Goal: Book appointment/travel/reservation

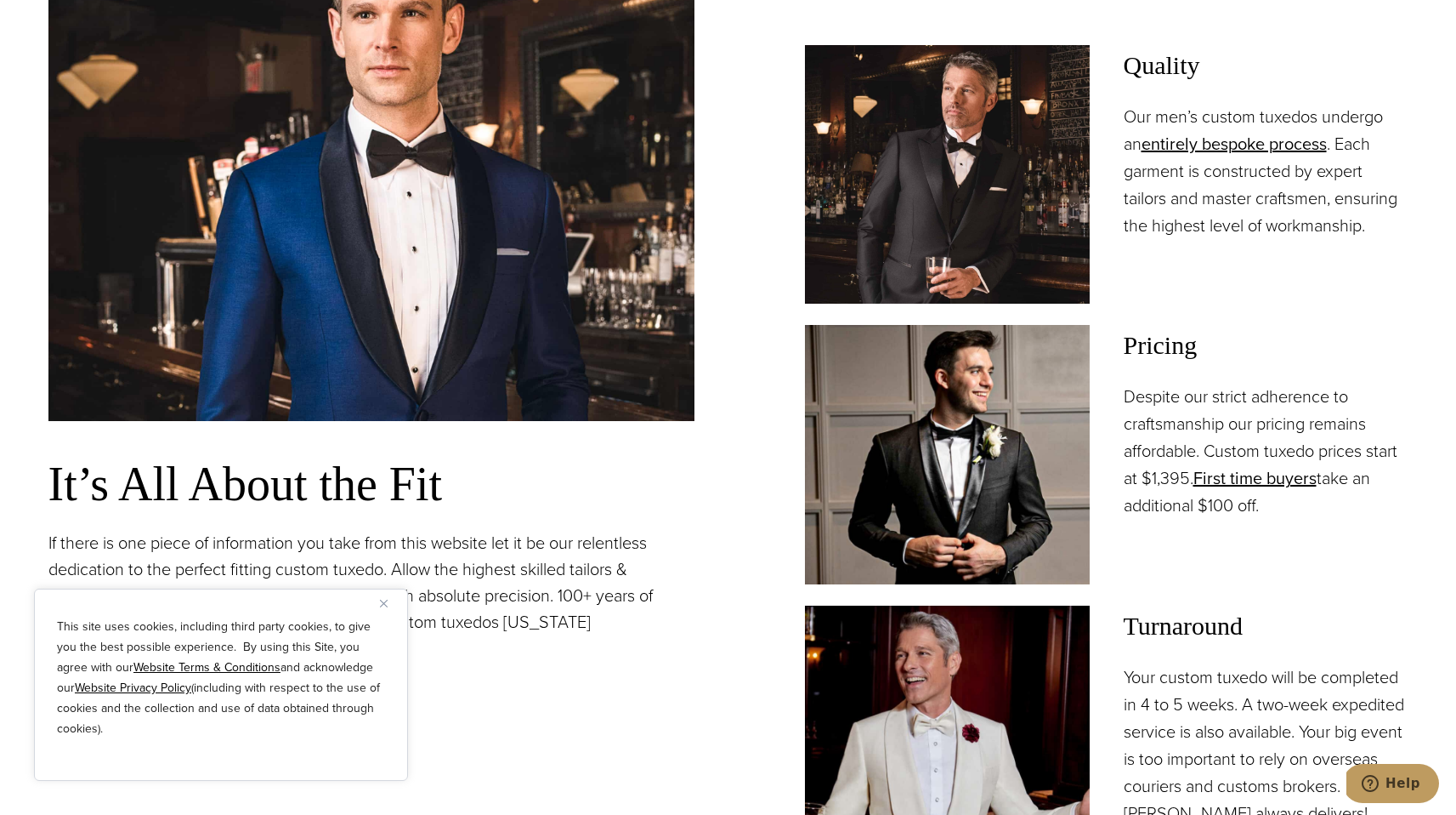
scroll to position [1651, 0]
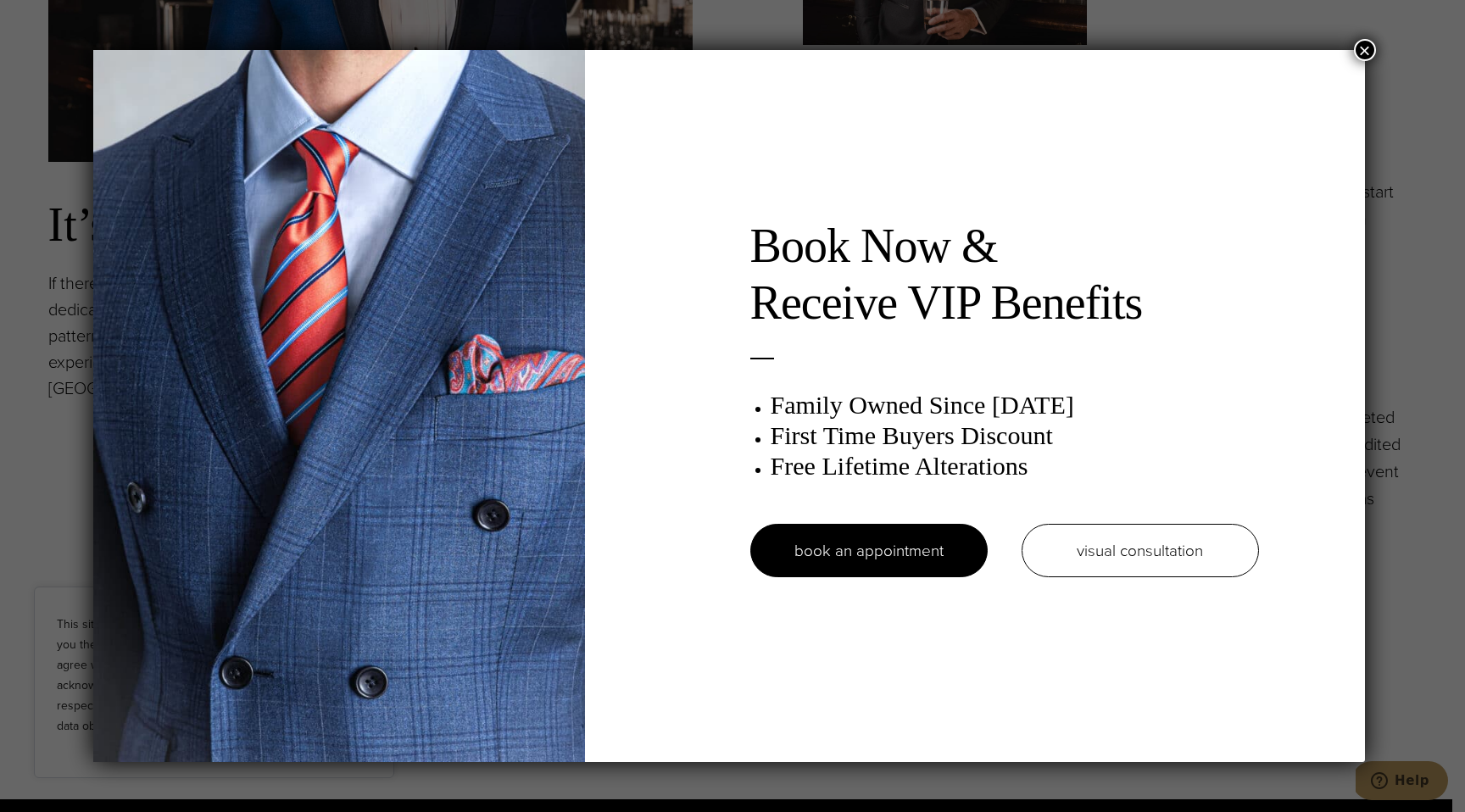
click at [1371, 43] on button "×" at bounding box center [1364, 49] width 22 height 22
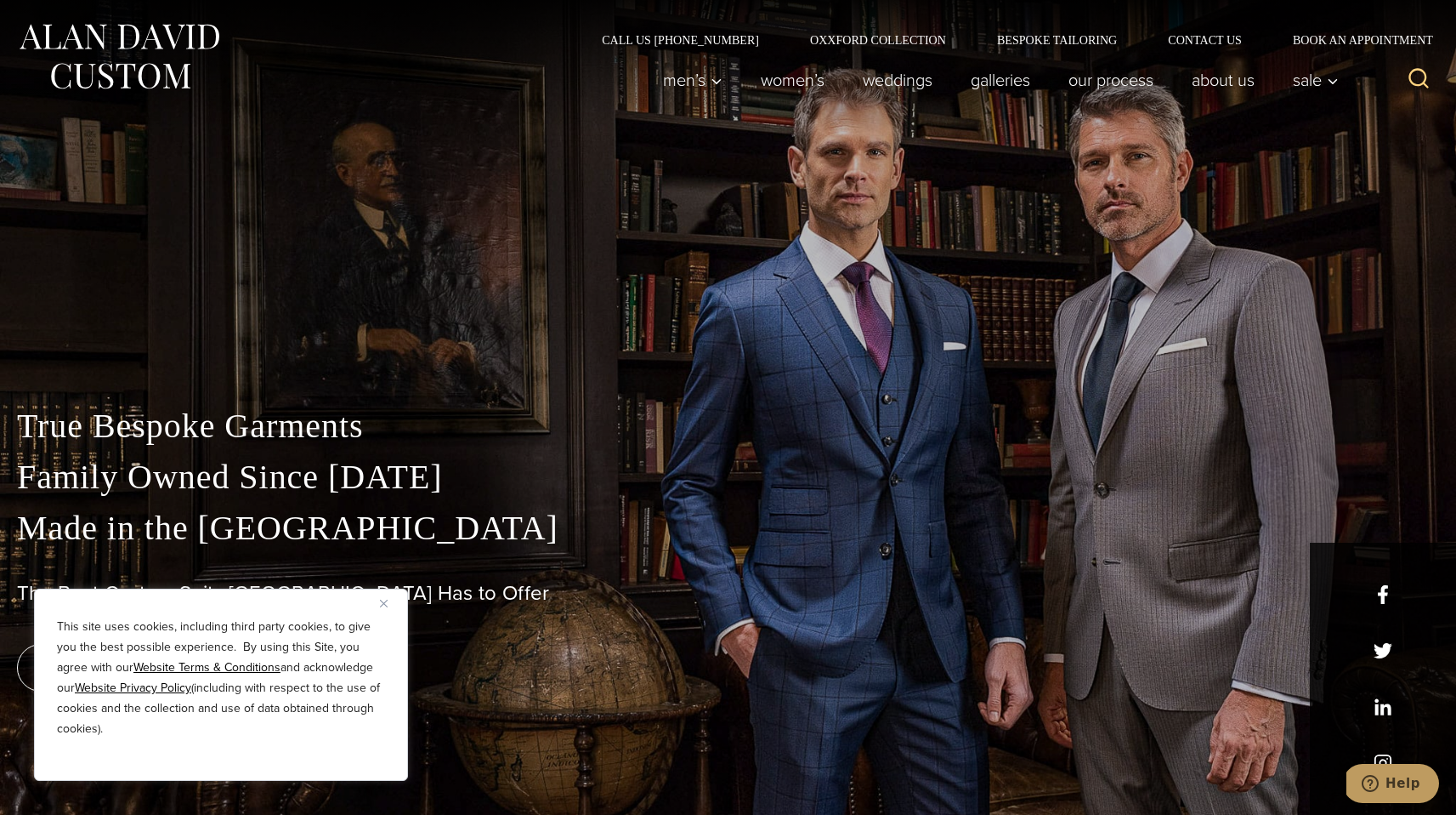
click at [382, 607] on button "Close" at bounding box center [390, 603] width 20 height 20
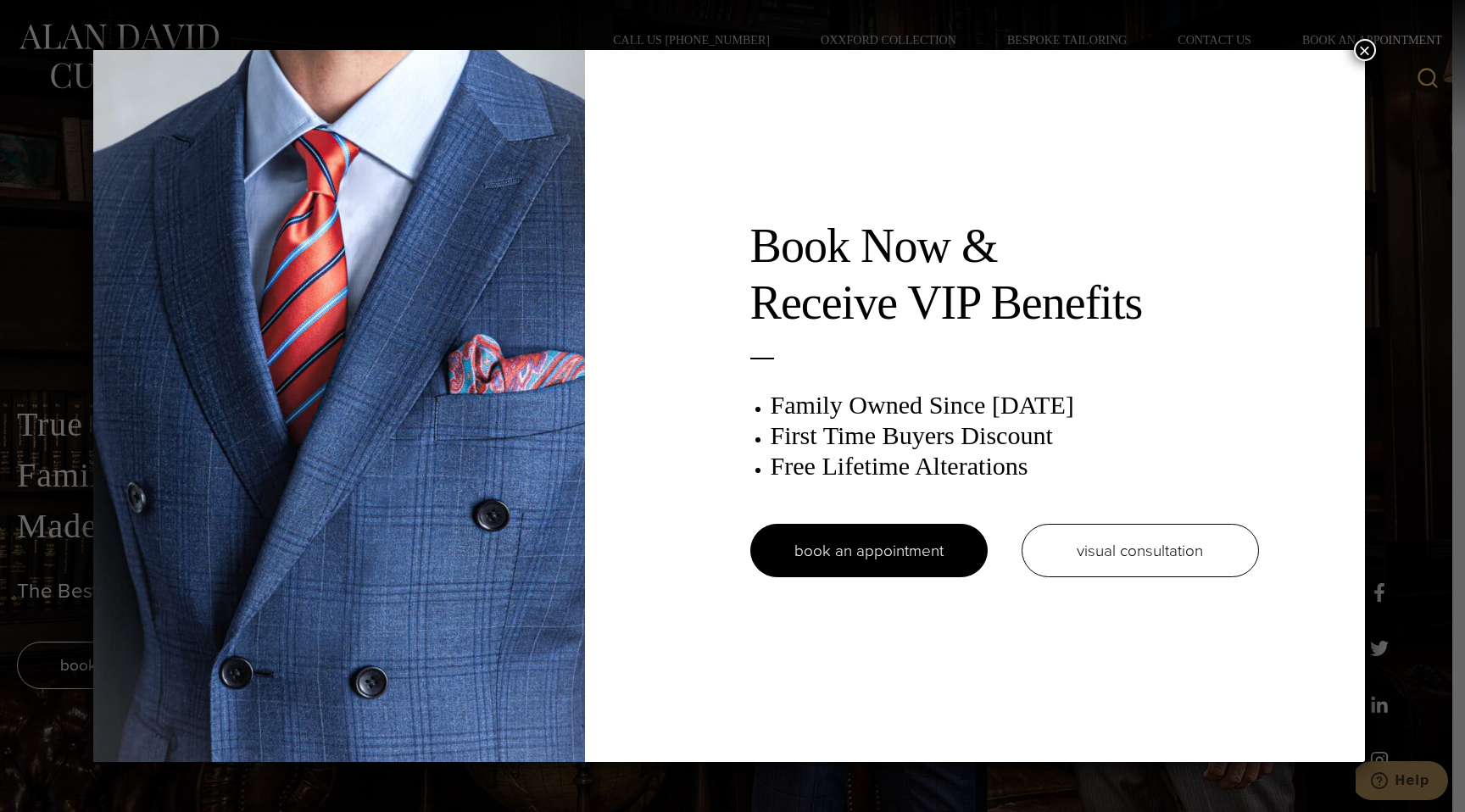
click at [1363, 36] on div "Book Now & Receive VIP Benefits Family Owned Since 1913 First Time Buyers Disco…" at bounding box center [732, 406] width 1465 height 812
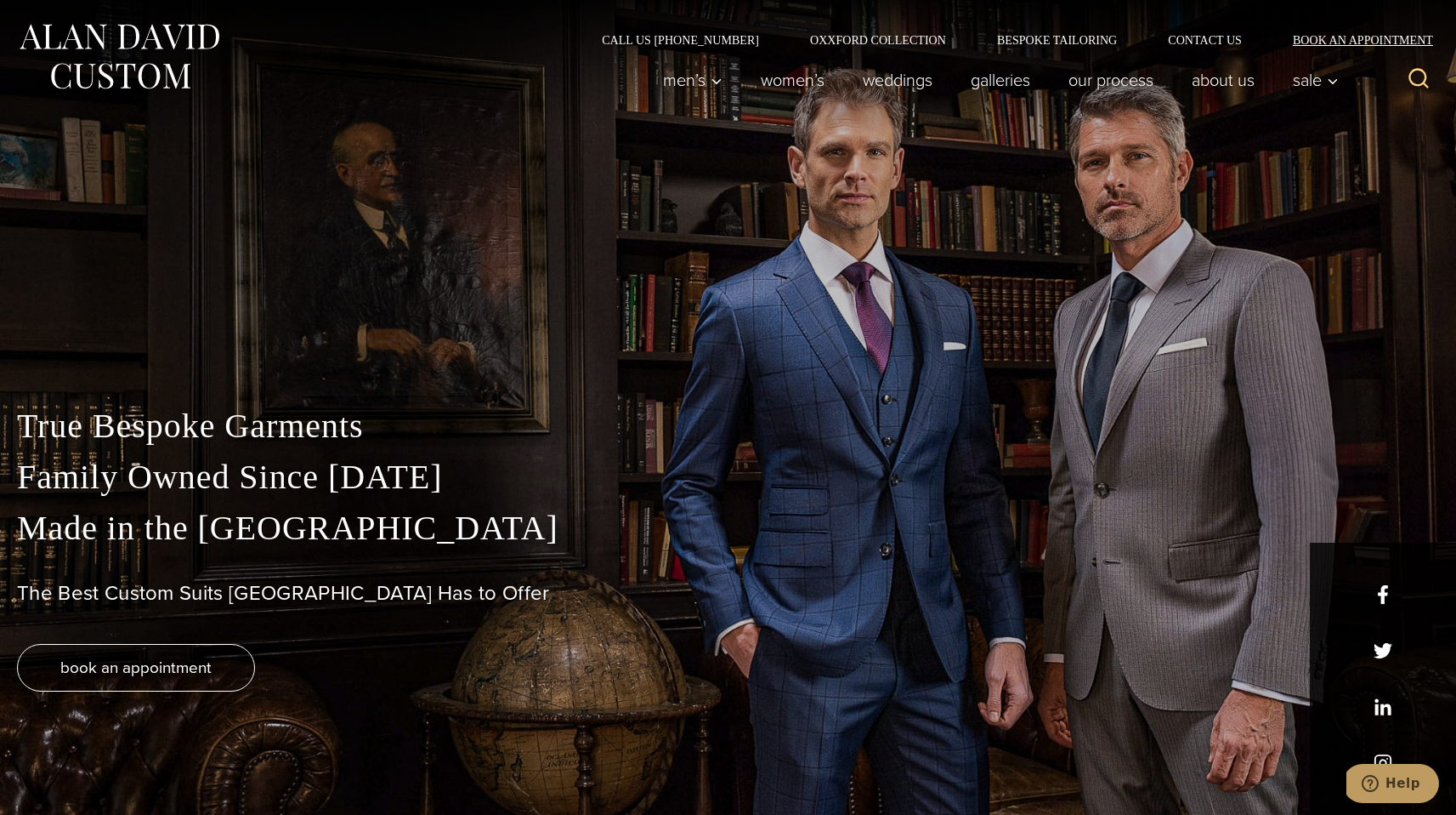
click at [1383, 38] on link "Book an Appointment" at bounding box center [1353, 40] width 172 height 12
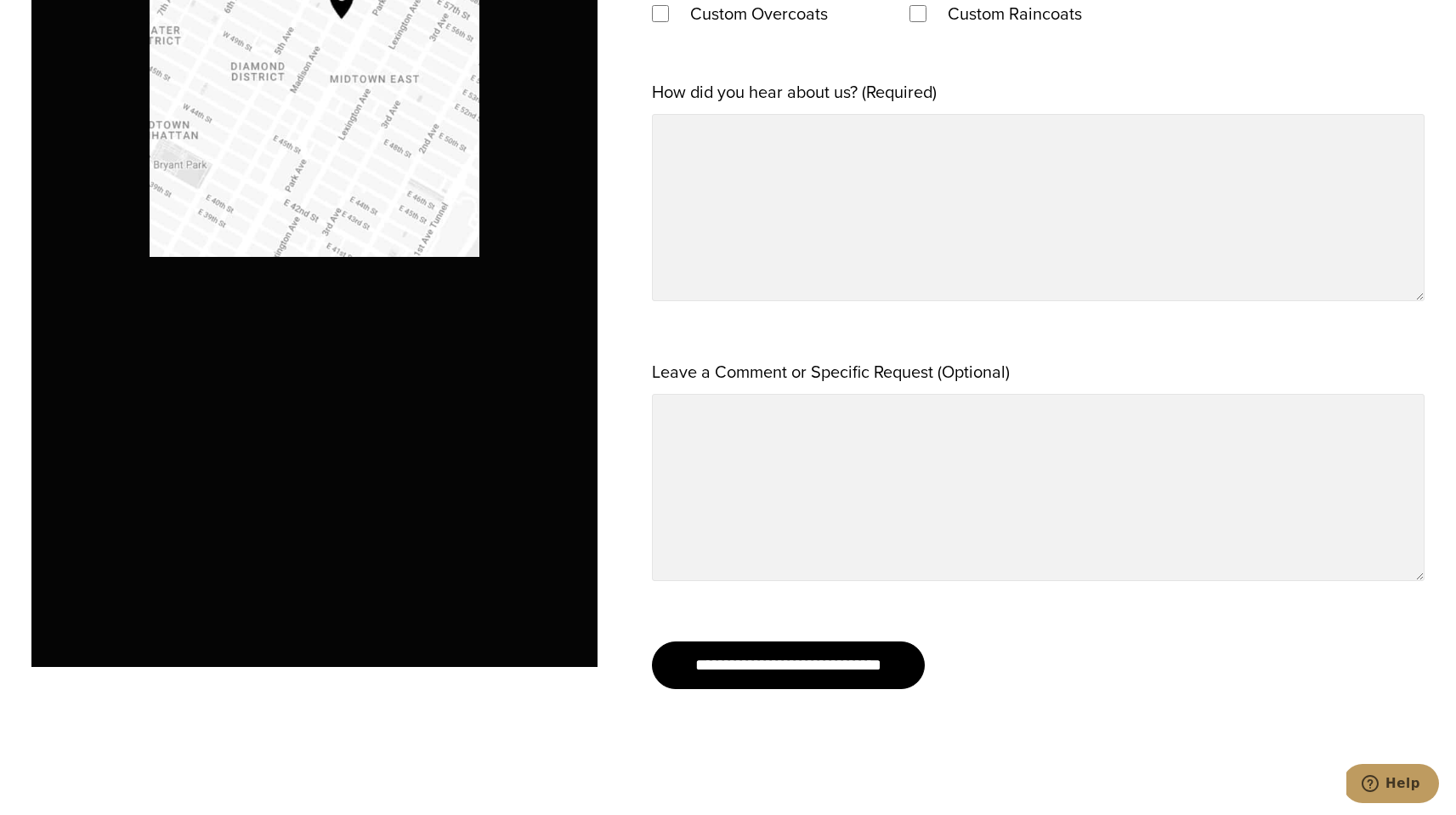
scroll to position [2154, 0]
